Goal: Information Seeking & Learning: Learn about a topic

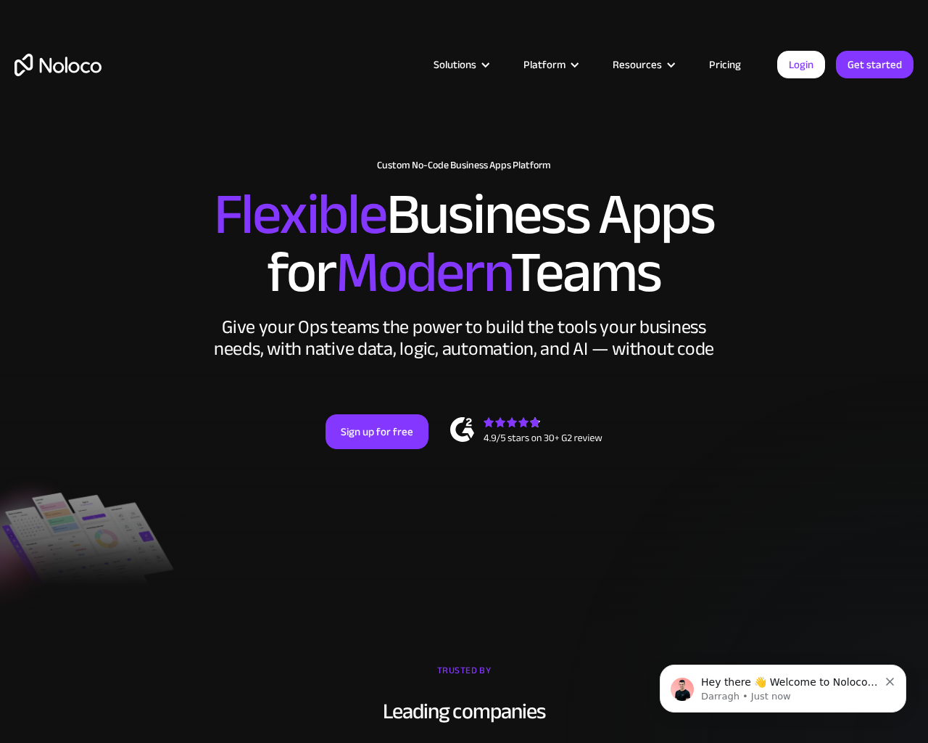
click at [921, 371] on div "New: Connect Noloco to Stripe Custom No-Code Business Apps Platform Flexible Bu…" at bounding box center [464, 318] width 928 height 347
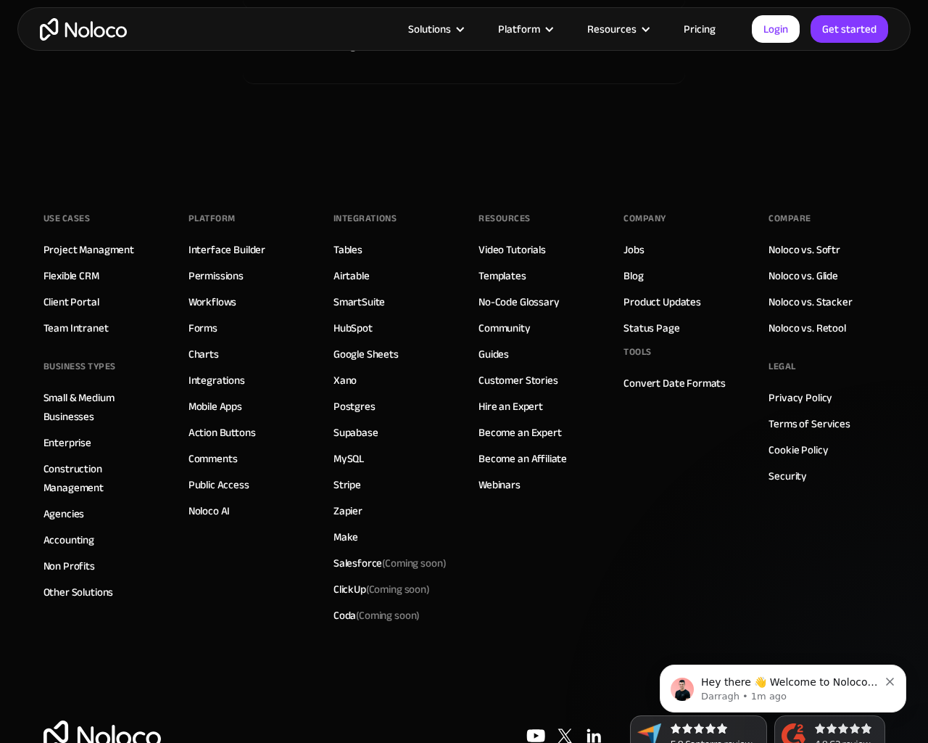
scroll to position [7664, 0]
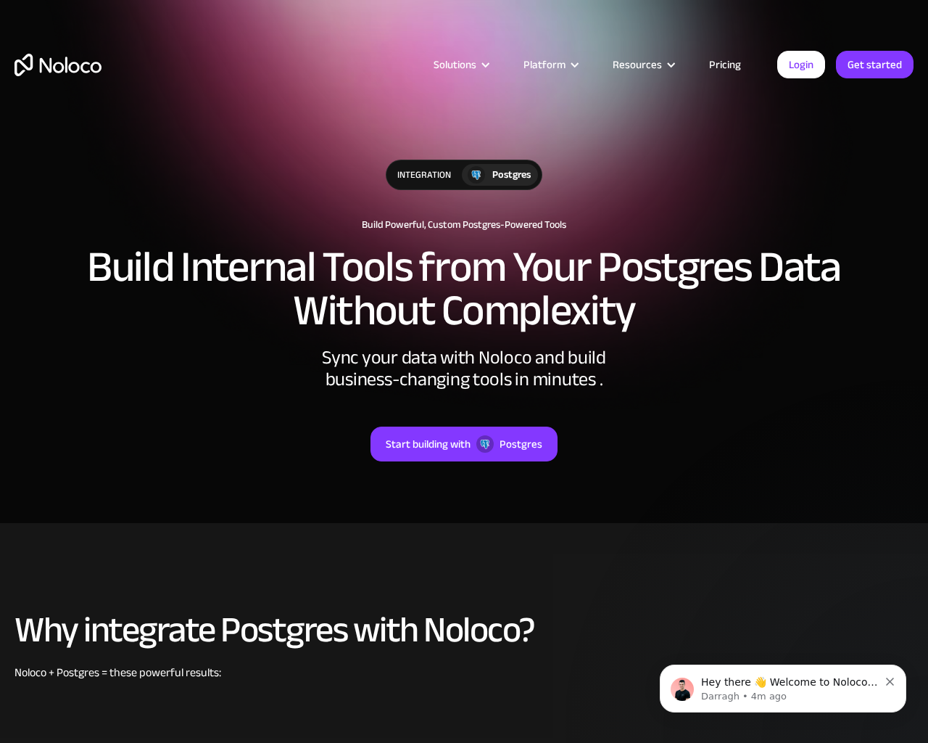
click at [921, 371] on div "integration Postgres Build Powerful, Custom Postgres-Powered Tools Build Intern…" at bounding box center [464, 325] width 928 height 360
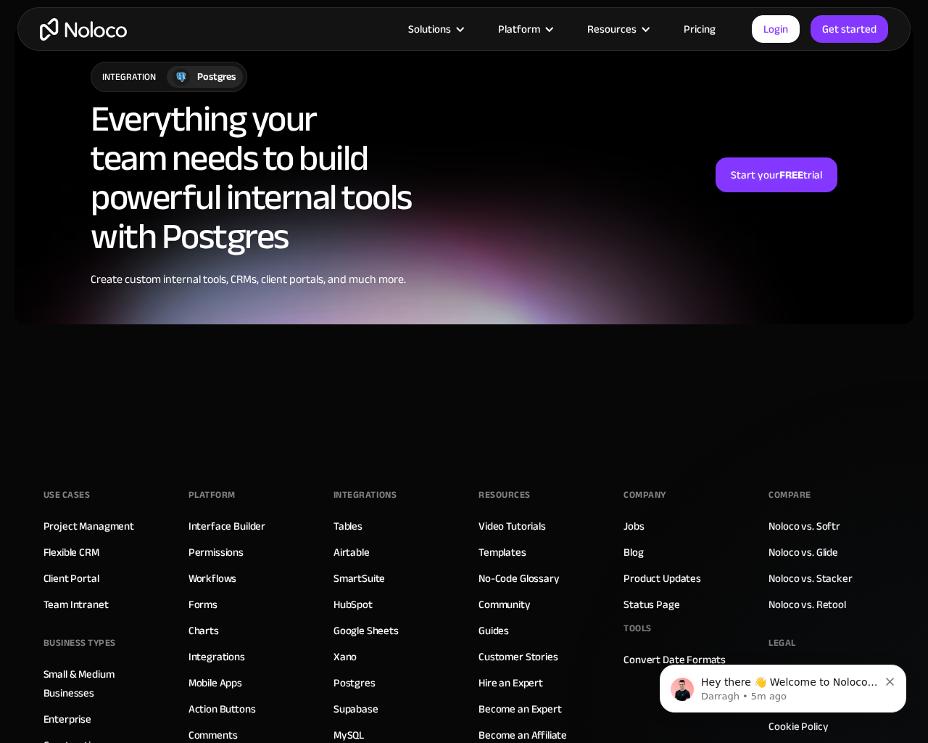
scroll to position [3952, 0]
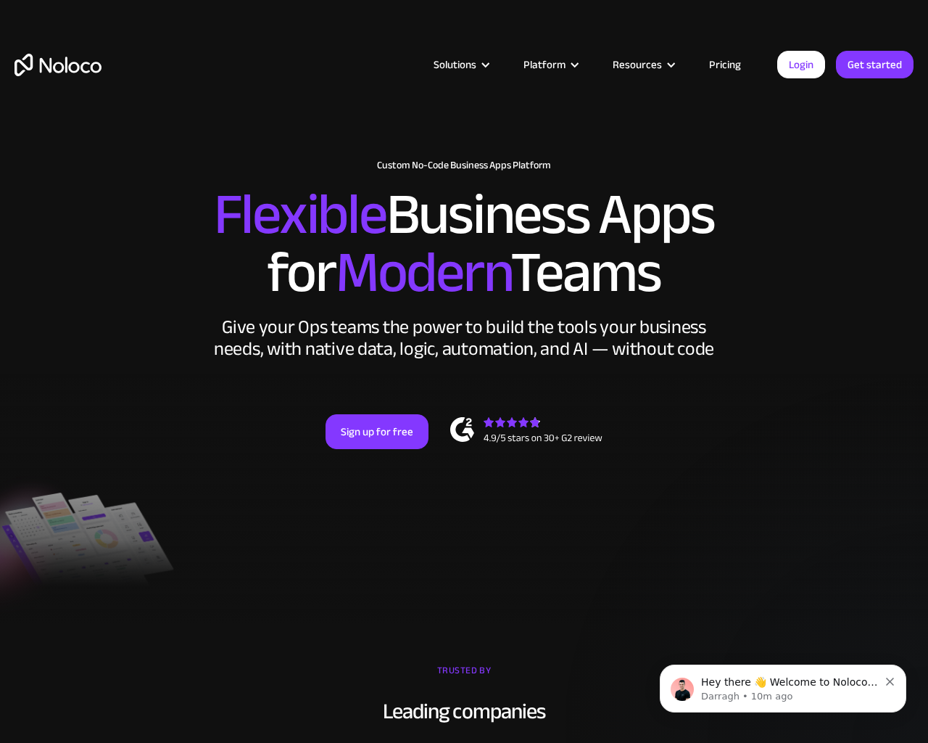
click at [921, 371] on div "New: Connect Noloco to Stripe Custom No-Code Business Apps Platform Flexible Bu…" at bounding box center [464, 318] width 928 height 347
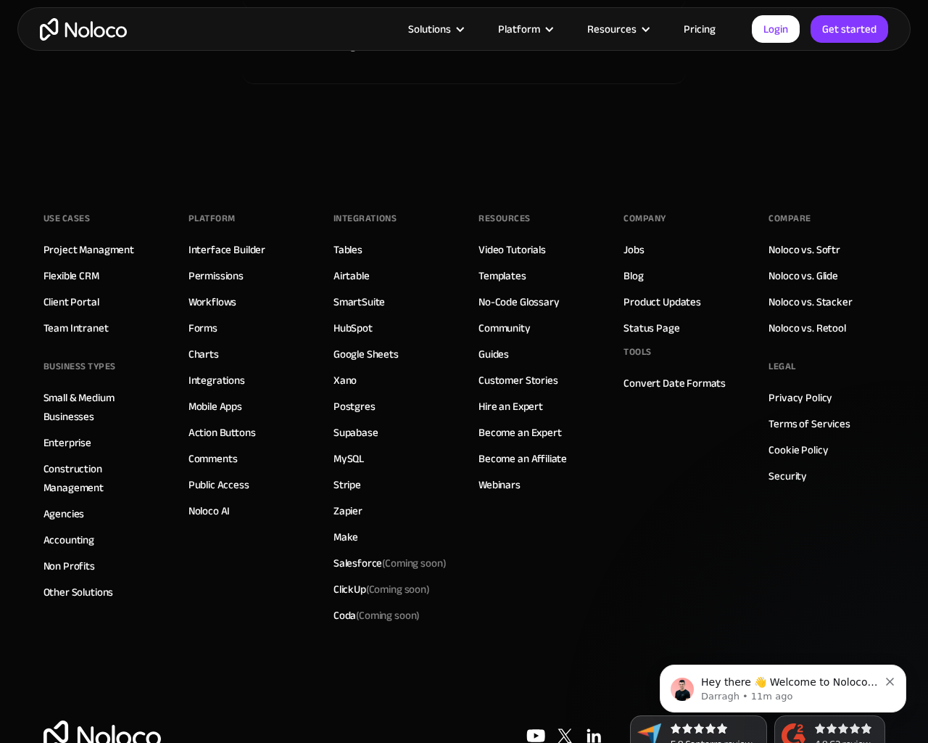
scroll to position [7664, 0]
